Goal: Transaction & Acquisition: Purchase product/service

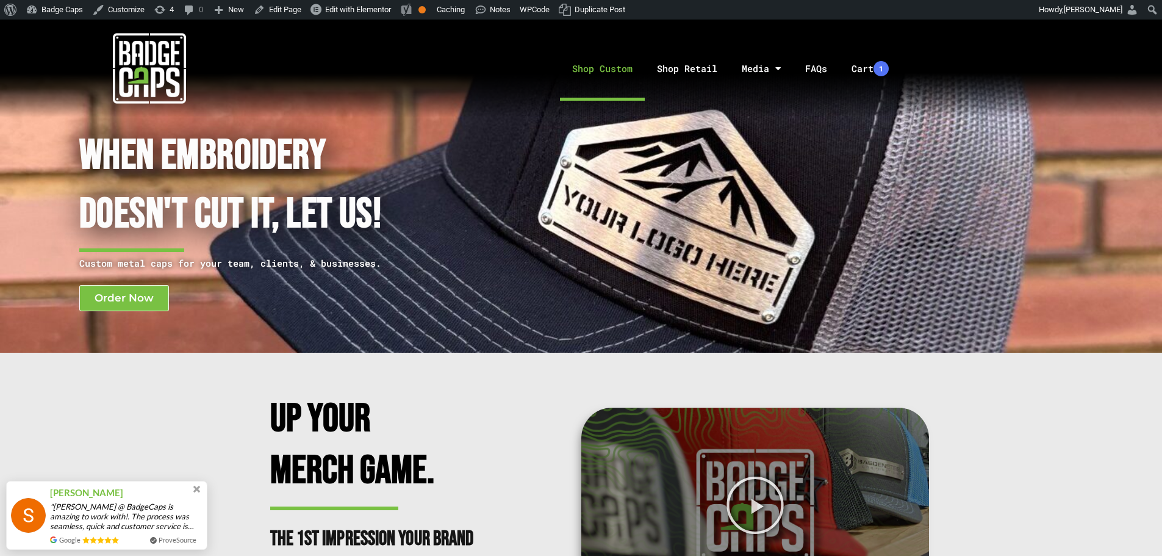
click at [594, 62] on link "Shop Custom" at bounding box center [602, 69] width 85 height 64
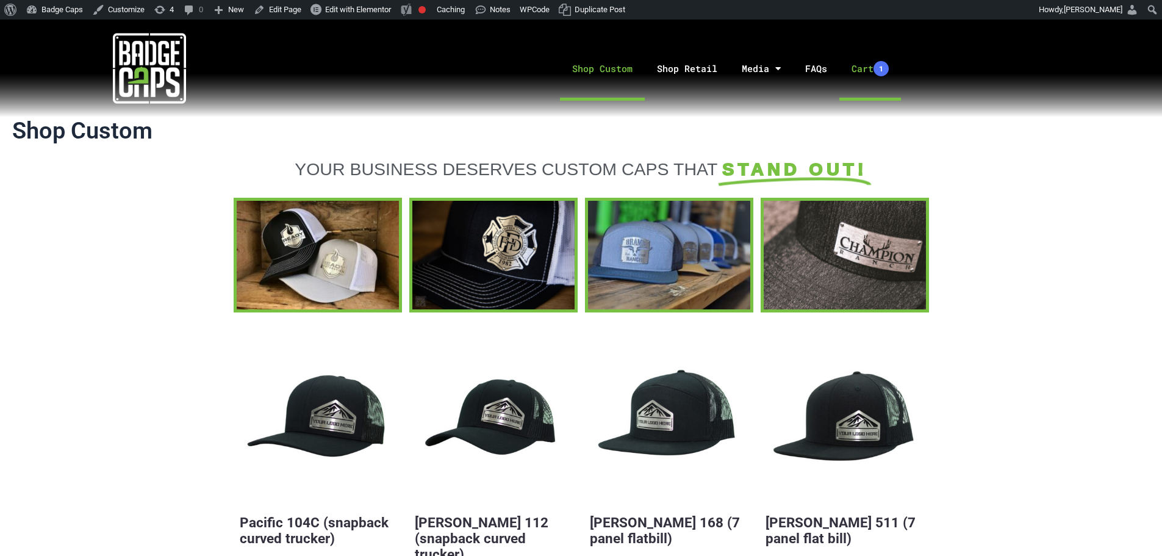
click at [862, 77] on link "Cart 1" at bounding box center [870, 69] width 62 height 64
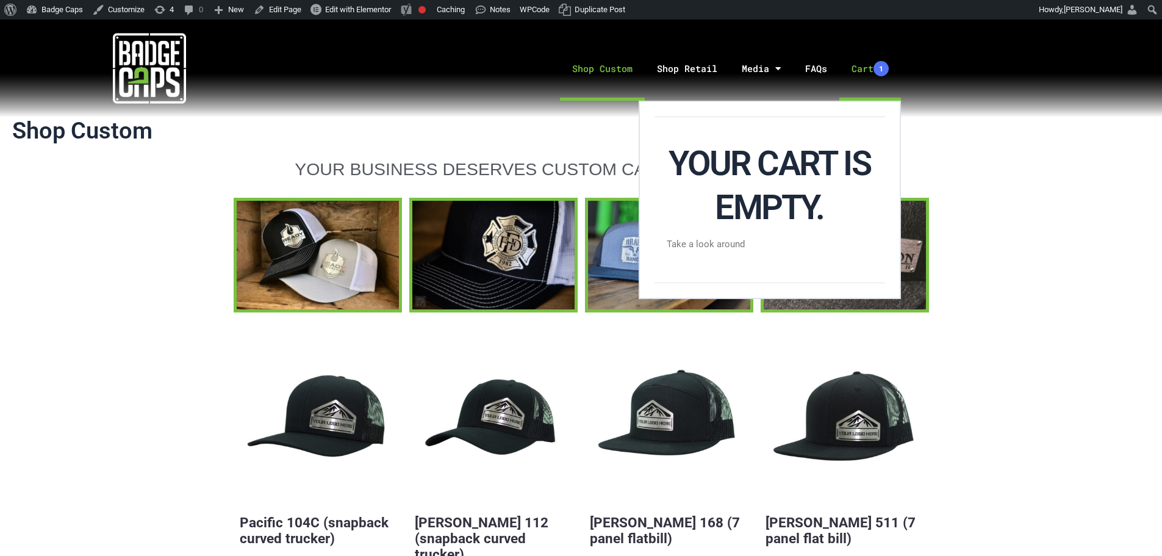
click at [852, 80] on link "Cart 1" at bounding box center [870, 69] width 62 height 64
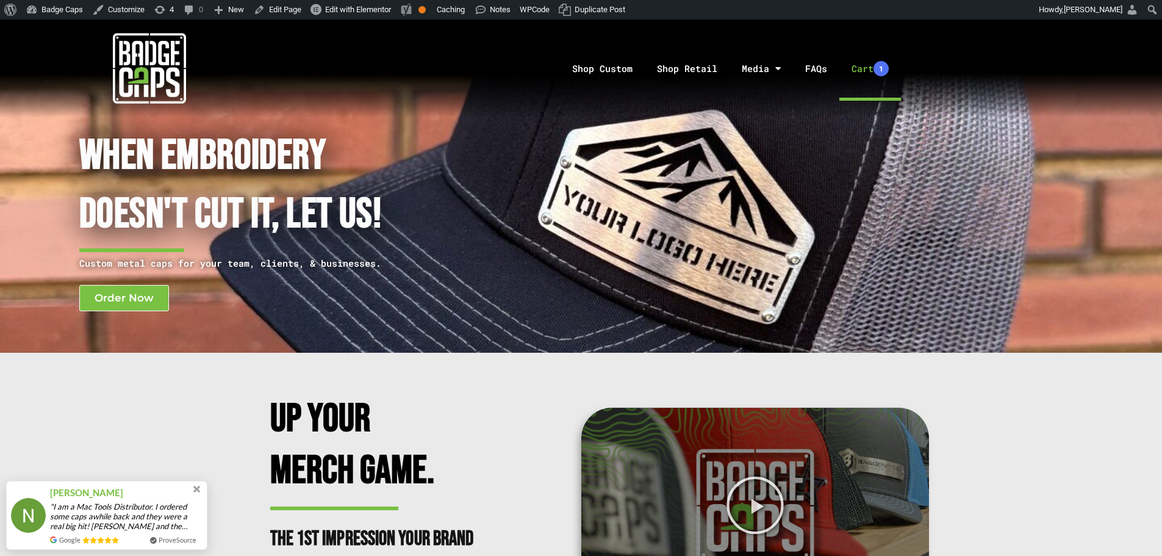
click at [860, 74] on link "Cart 1" at bounding box center [870, 69] width 62 height 64
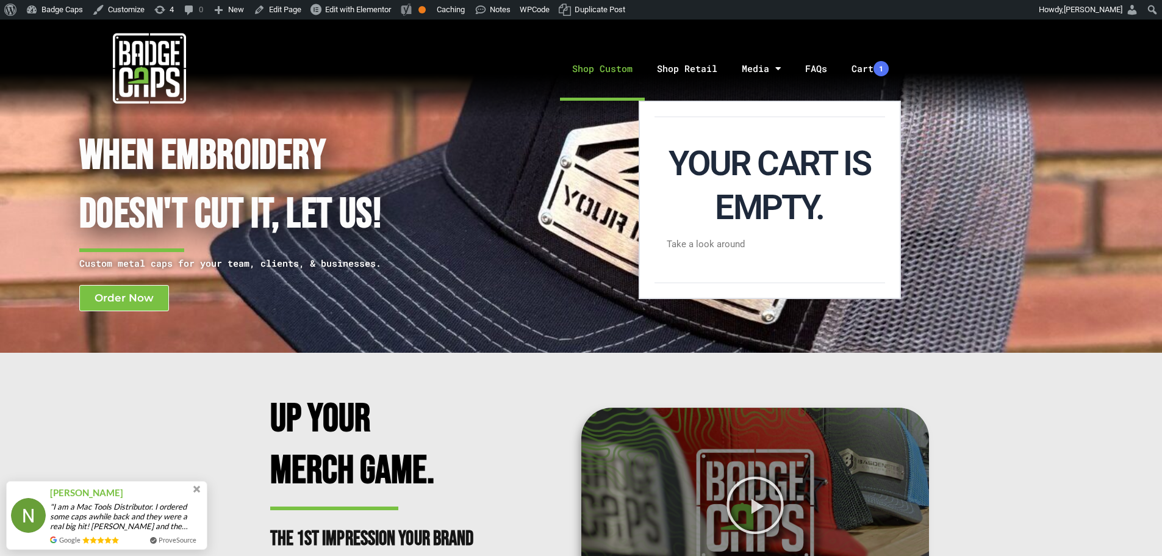
click at [625, 61] on link "Shop Custom" at bounding box center [602, 69] width 85 height 64
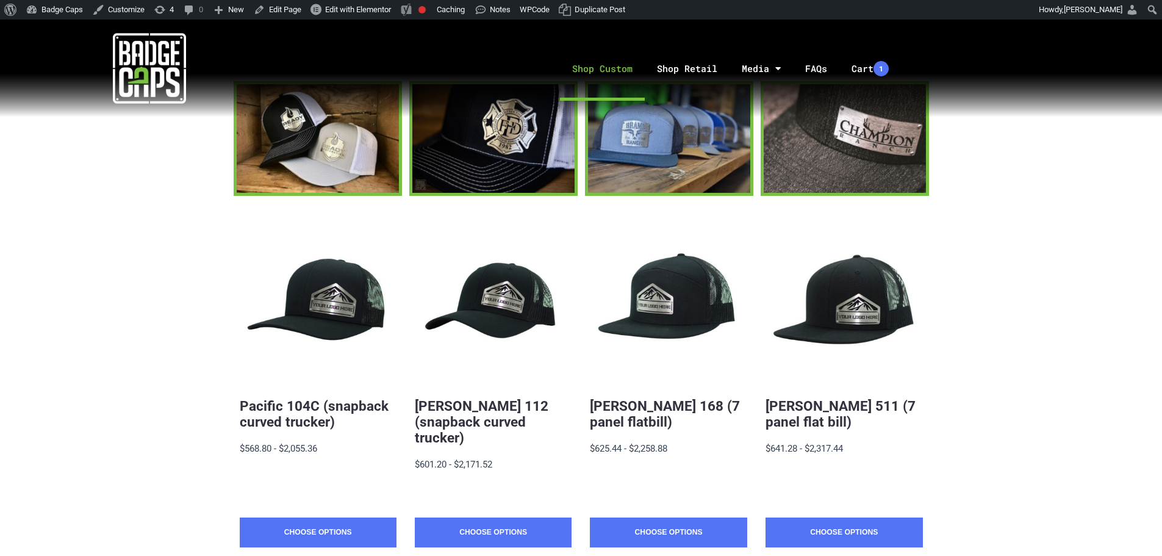
scroll to position [305, 0]
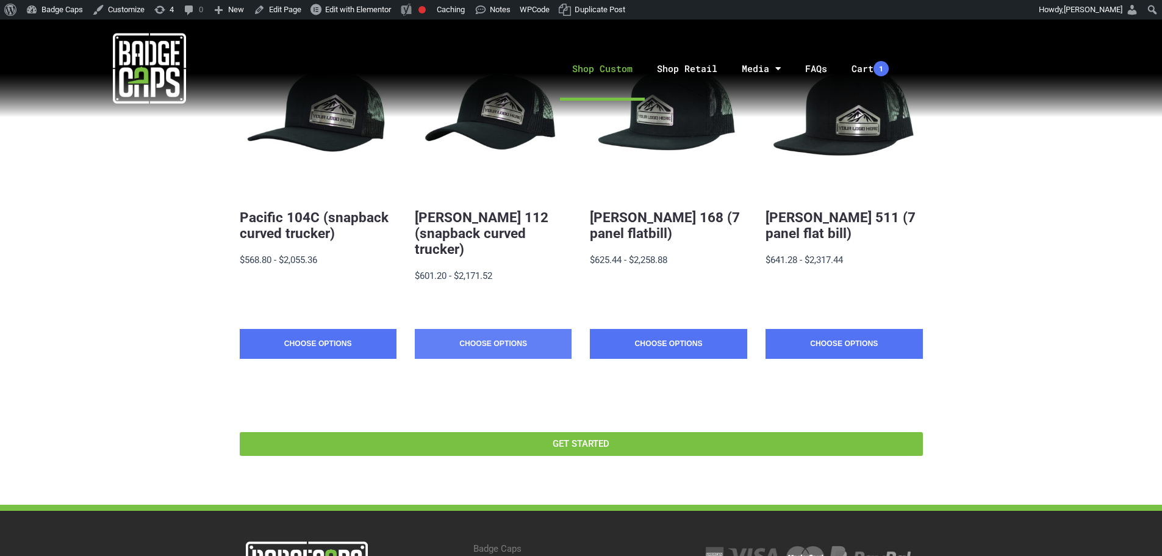
click at [496, 329] on link "Choose Options" at bounding box center [493, 344] width 157 height 30
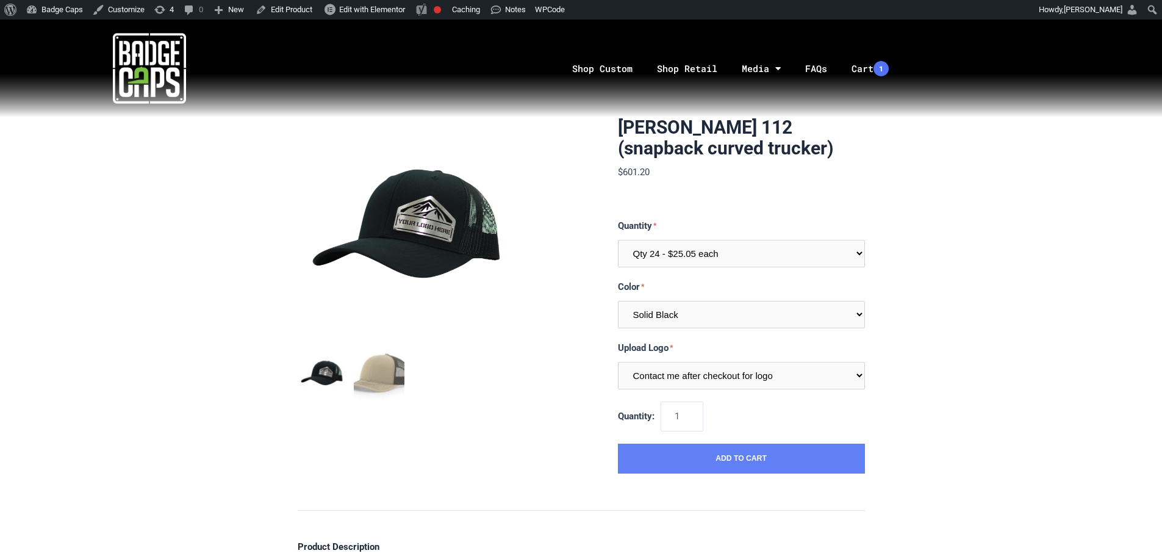
click at [762, 463] on button "Add to Cart" at bounding box center [741, 458] width 247 height 30
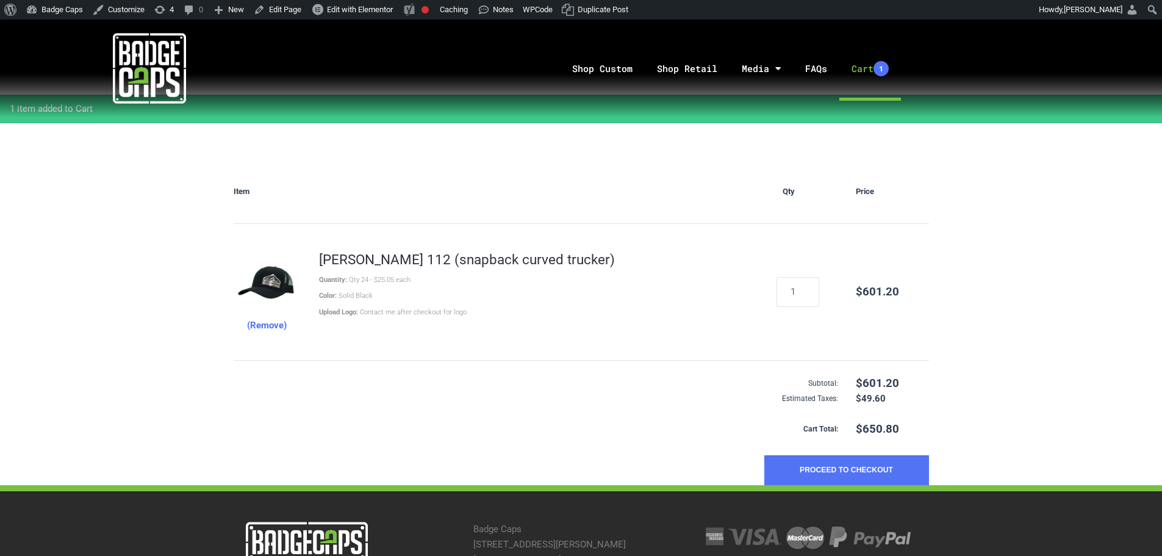
scroll to position [122, 0]
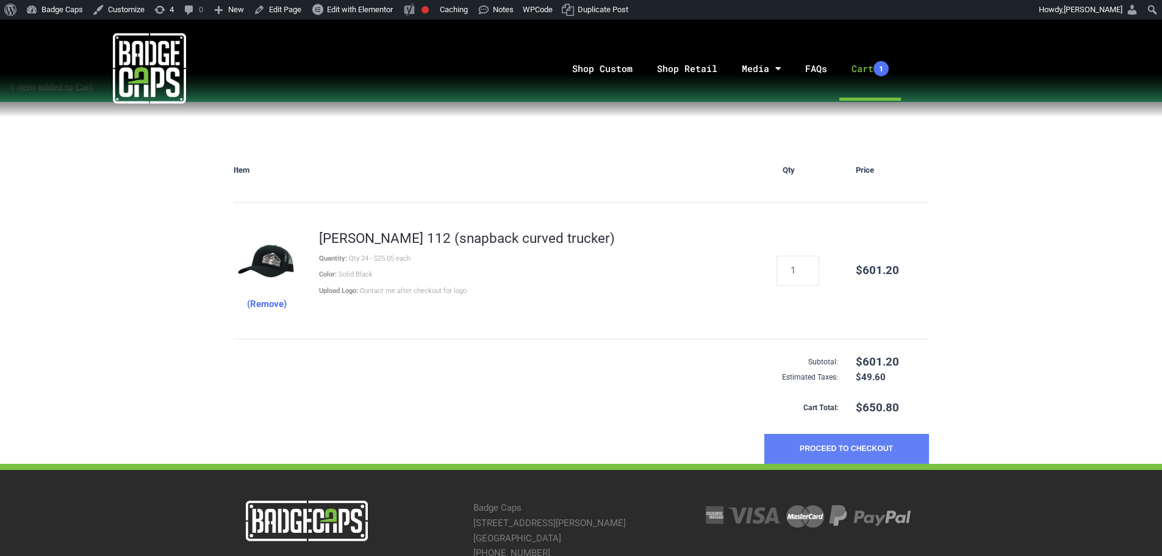
click at [829, 451] on button "Proceed to Checkout" at bounding box center [846, 449] width 165 height 30
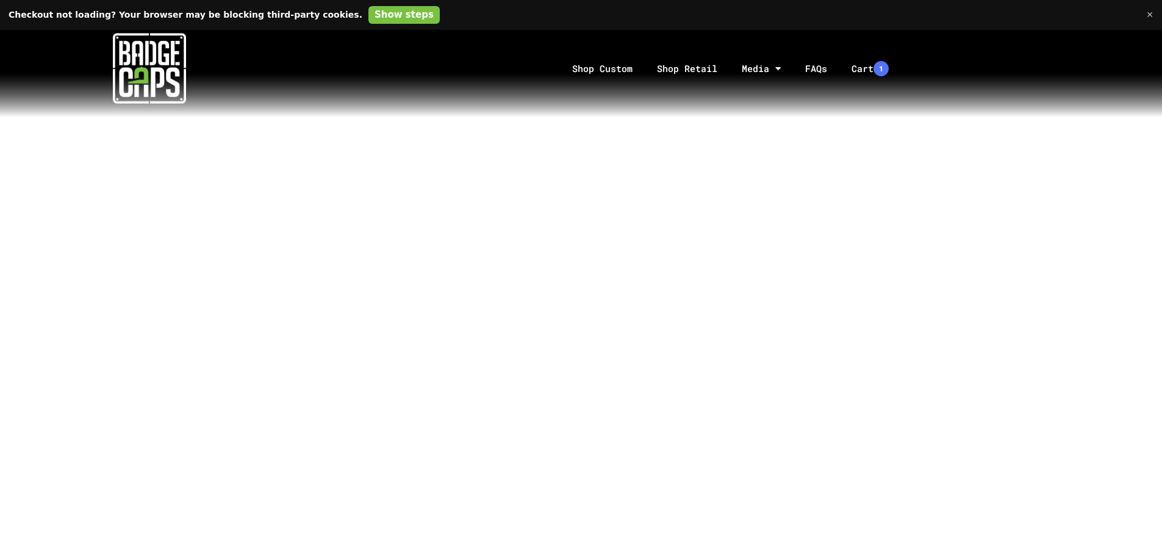
scroll to position [488, 0]
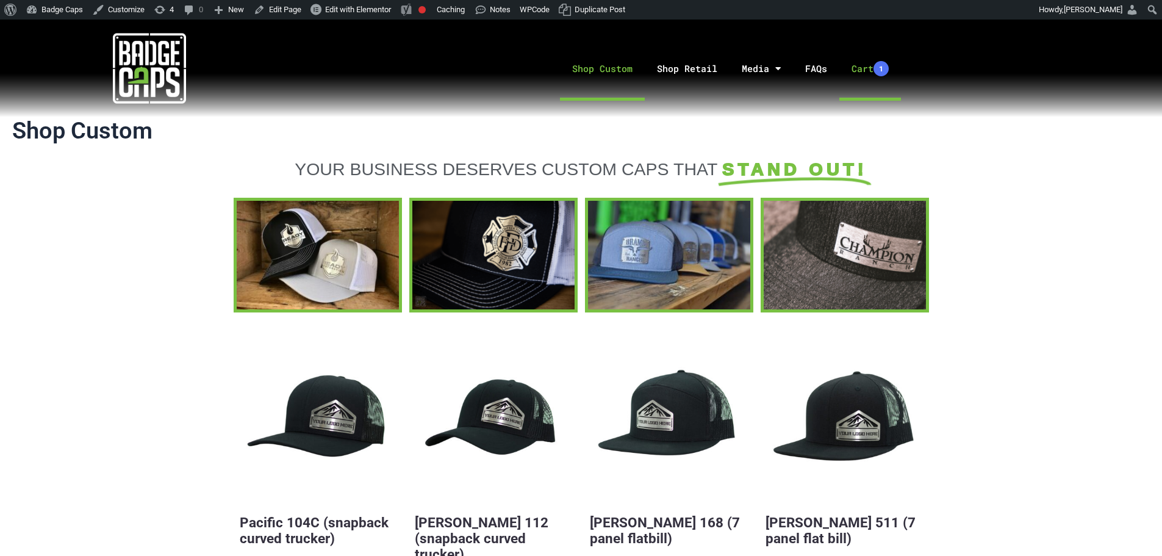
click at [861, 78] on link "Cart 1" at bounding box center [870, 69] width 62 height 64
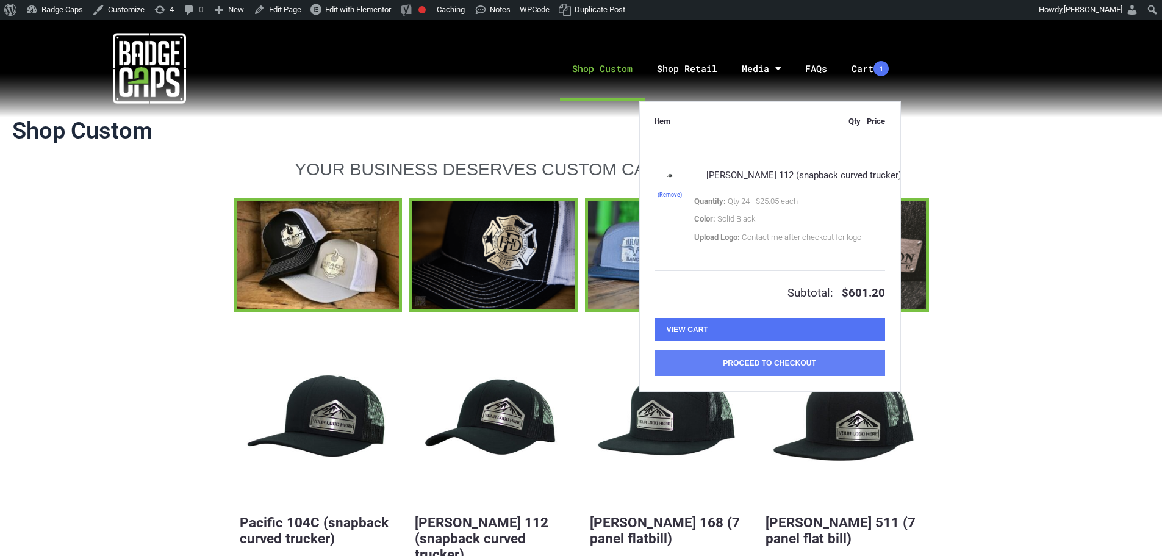
click at [798, 365] on button "Proceed to Checkout" at bounding box center [769, 363] width 231 height 26
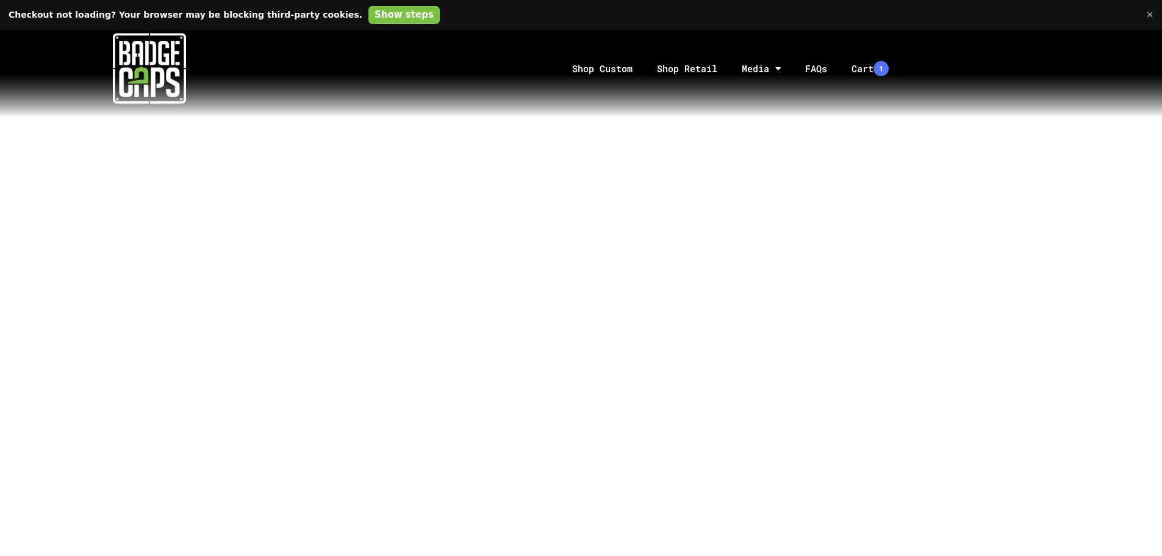
scroll to position [488, 0]
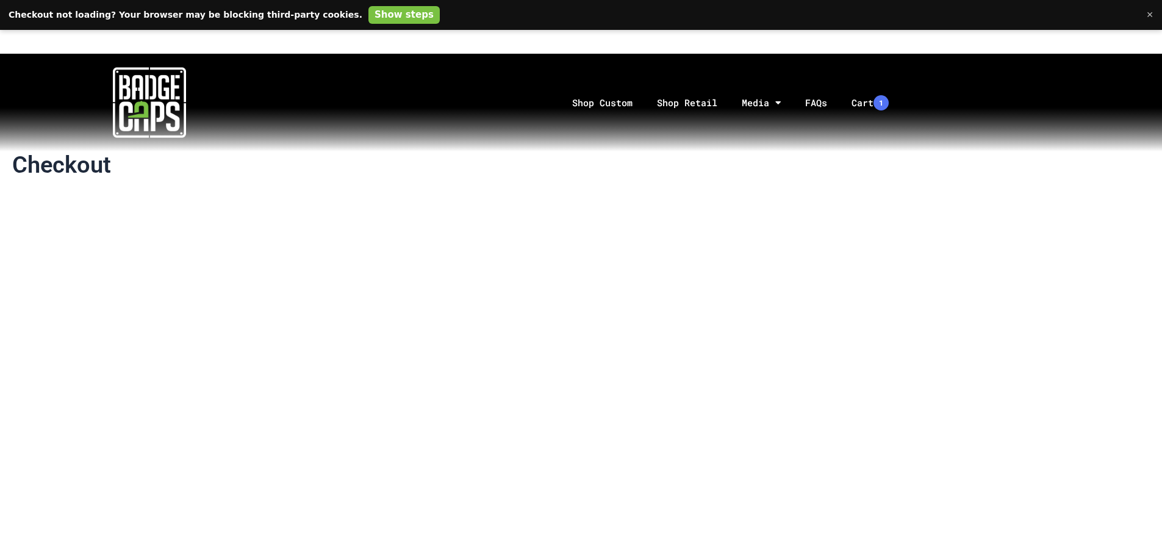
click at [177, 103] on img at bounding box center [149, 102] width 73 height 73
